Goal: Information Seeking & Learning: Learn about a topic

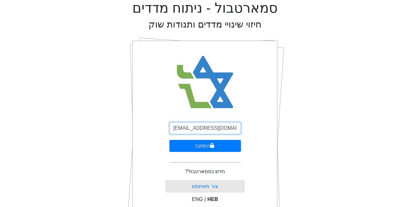
click at [196, 127] on input "[EMAIL_ADDRESS][DOMAIN_NAME]" at bounding box center [205, 128] width 72 height 12
type input "[EMAIL_ADDRESS][DOMAIN_NAME]"
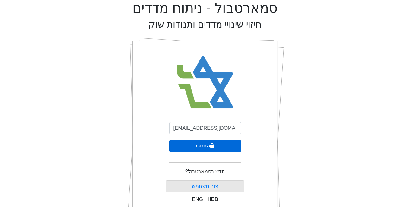
click at [194, 149] on button "התחבר" at bounding box center [205, 146] width 72 height 12
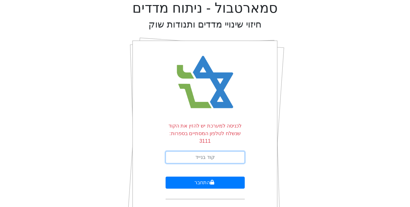
click at [194, 151] on input "text" at bounding box center [205, 157] width 79 height 12
type input "045078"
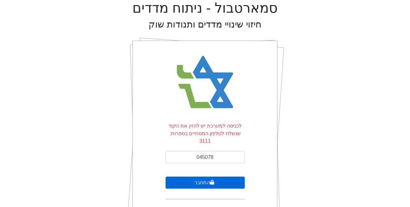
click at [197, 177] on button "התחבר" at bounding box center [205, 183] width 79 height 12
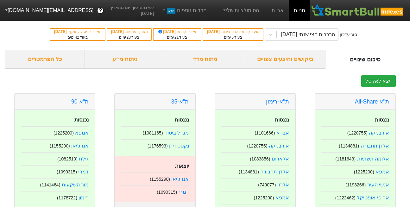
click at [24, 6] on button "[EMAIL_ADDRESS][DOMAIN_NAME]" at bounding box center [48, 10] width 97 height 11
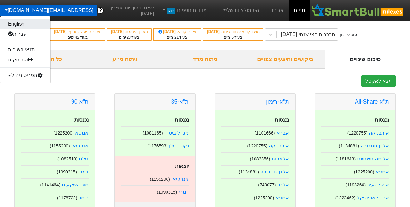
click at [16, 26] on link "English" at bounding box center [25, 24] width 50 height 10
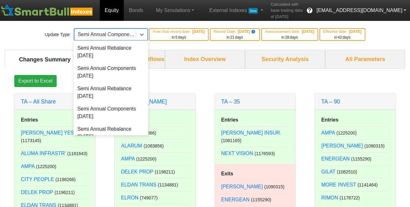
click at [109, 34] on div "Semi Annual Components [DATE]" at bounding box center [107, 35] width 59 height 8
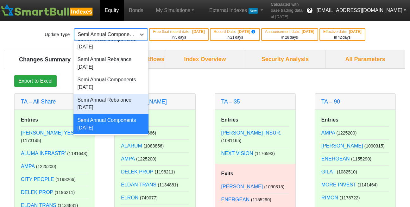
click at [150, 49] on div "Update Type option Semi Annual Rebalance [DATE] focused, 7 of 8. 8 results avai…" at bounding box center [205, 34] width 410 height 31
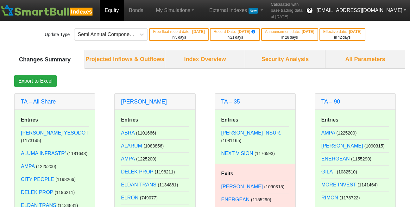
click at [146, 57] on div "Projected Inflows & Outflows" at bounding box center [125, 59] width 80 height 19
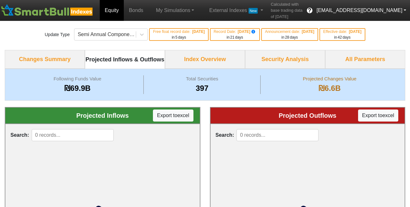
click at [127, 60] on div "Projected Inflows & Outflows" at bounding box center [125, 59] width 80 height 19
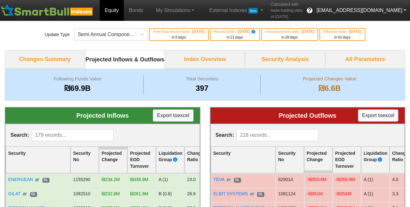
click at [216, 59] on div "Index Overview" at bounding box center [205, 59] width 80 height 19
